Goal: Task Accomplishment & Management: Manage account settings

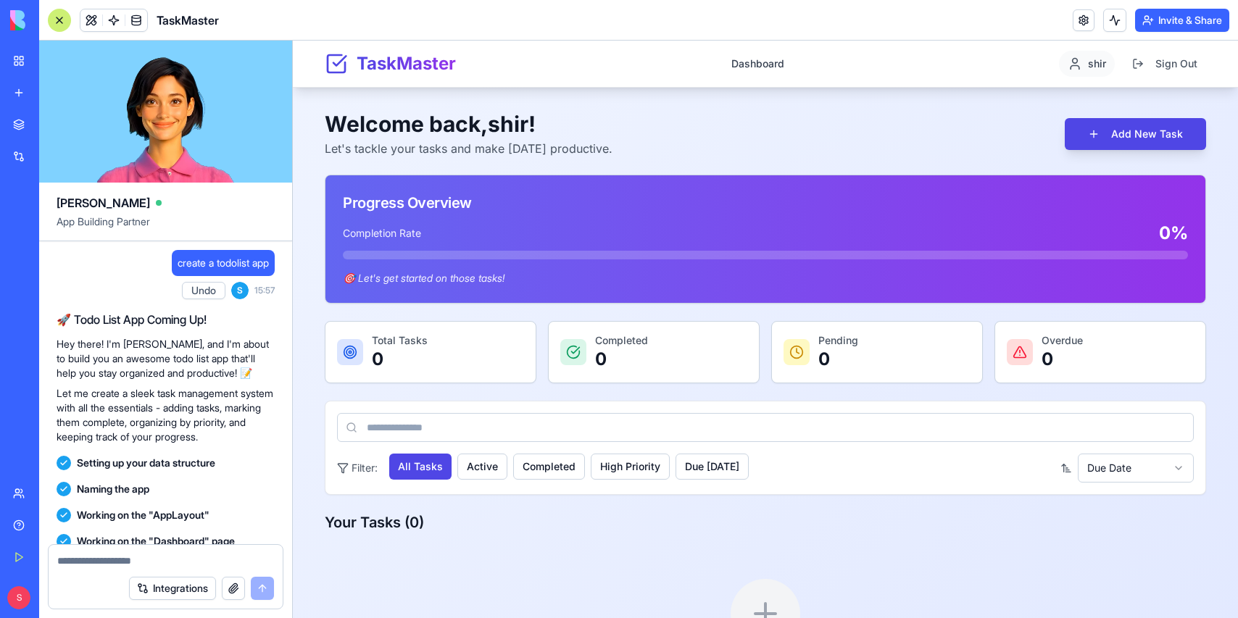
scroll to position [706, 0]
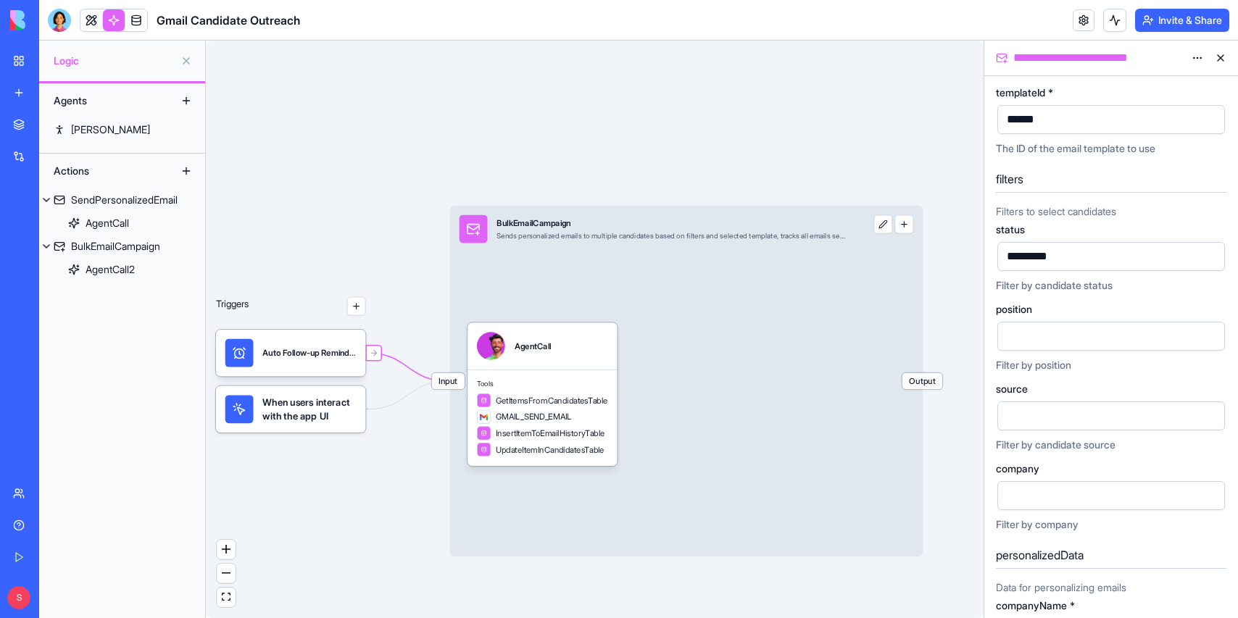
scroll to position [222, 0]
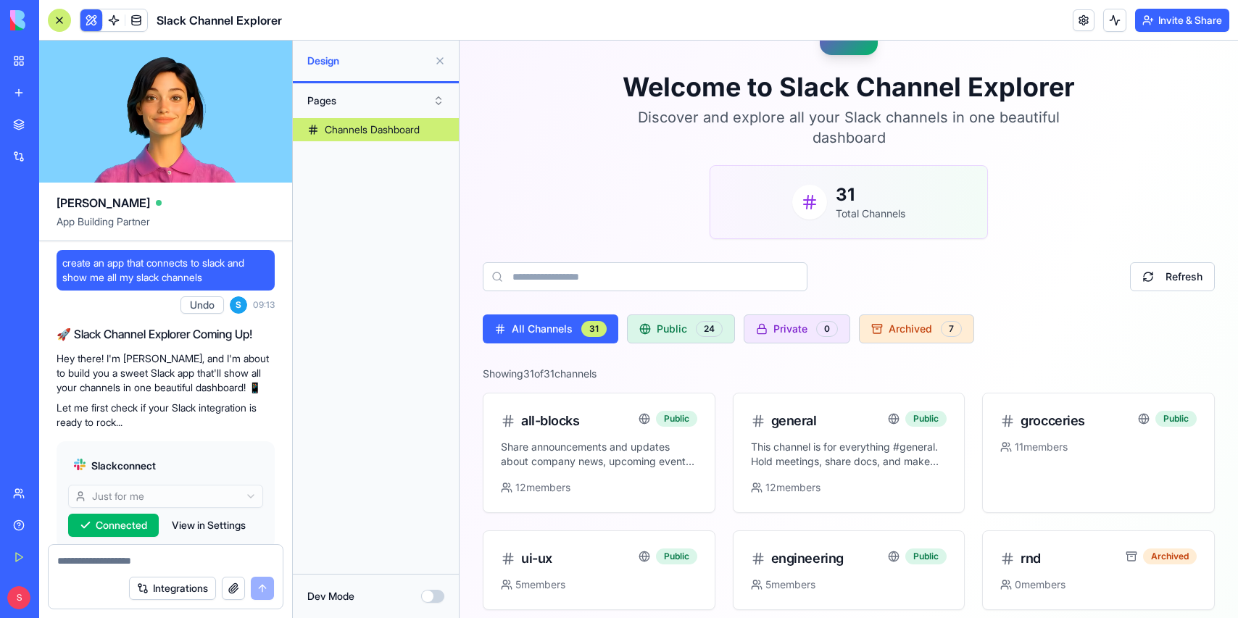
scroll to position [964, 0]
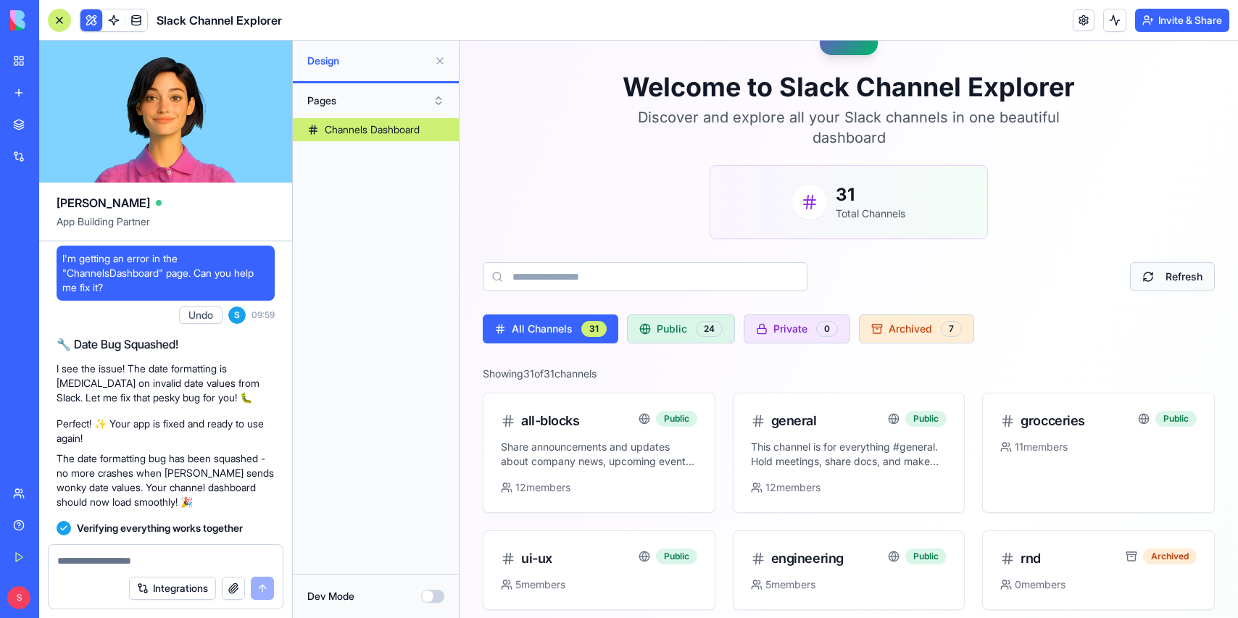
click at [1175, 270] on button "Refresh" at bounding box center [1172, 276] width 85 height 29
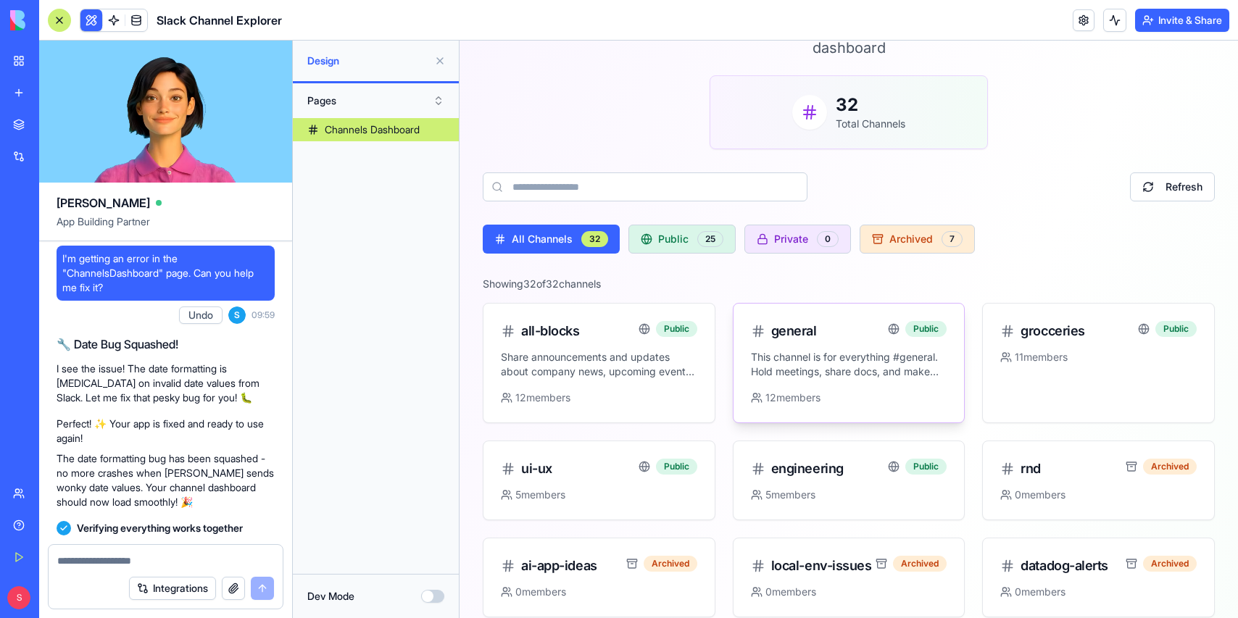
scroll to position [0, 0]
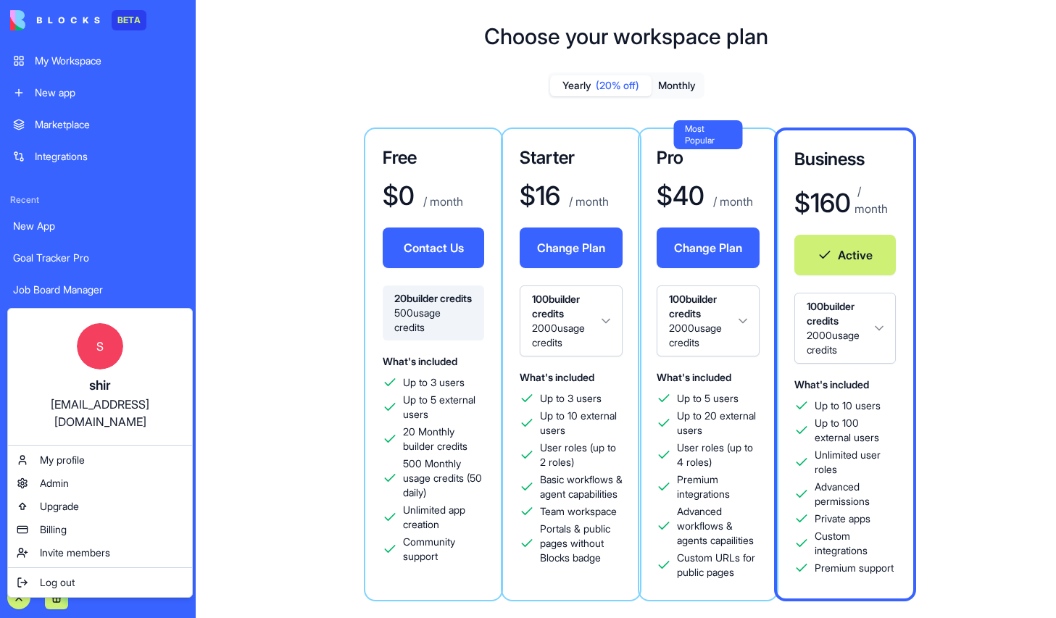
scroll to position [94, 0]
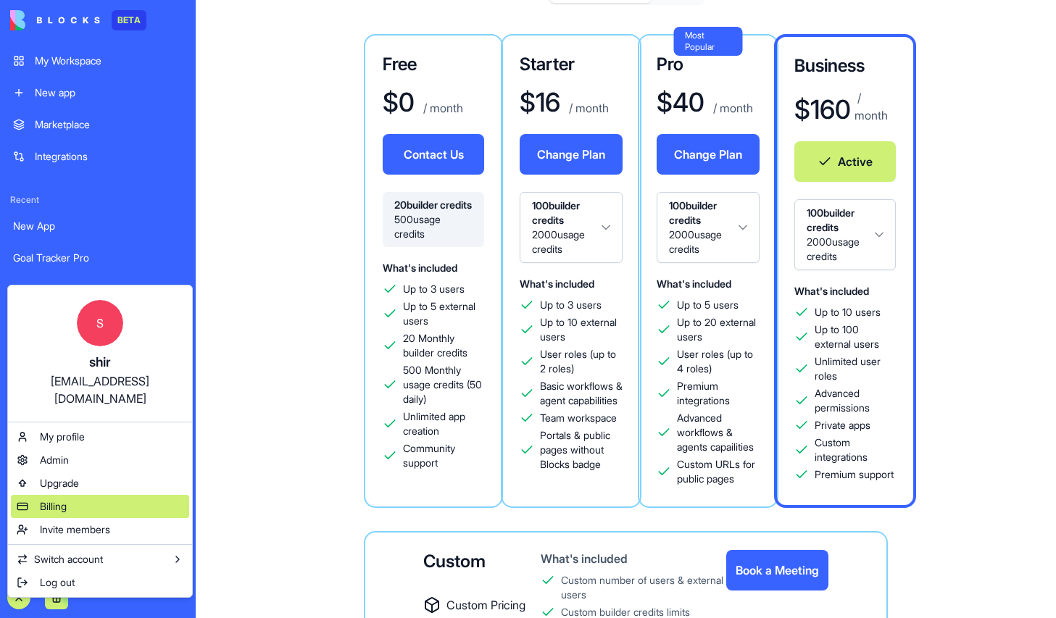
click at [55, 499] on span "Billing" at bounding box center [53, 506] width 27 height 14
